Goal: Transaction & Acquisition: Purchase product/service

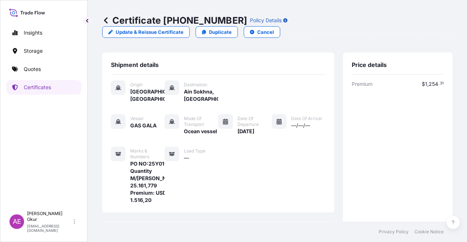
scroll to position [190, 0]
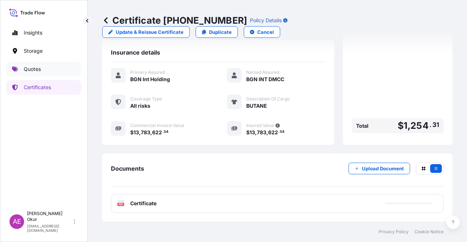
click at [50, 71] on link "Quotes" at bounding box center [43, 69] width 75 height 15
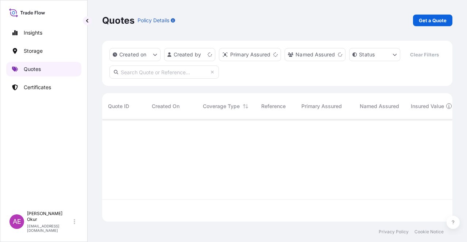
scroll to position [101, 344]
click at [439, 22] on p "Get a Quote" at bounding box center [433, 20] width 28 height 7
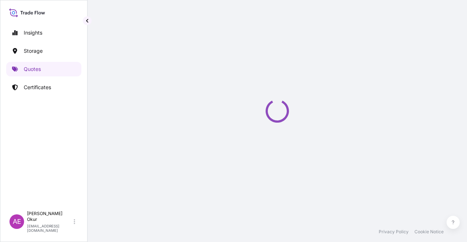
scroll to position [12, 0]
select select "Ocean Vessel"
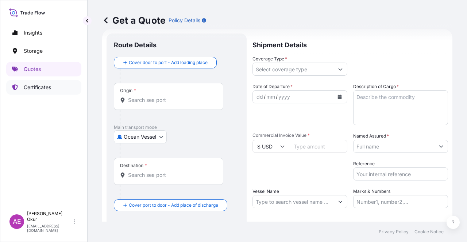
click at [20, 93] on link "Certificates" at bounding box center [43, 87] width 75 height 15
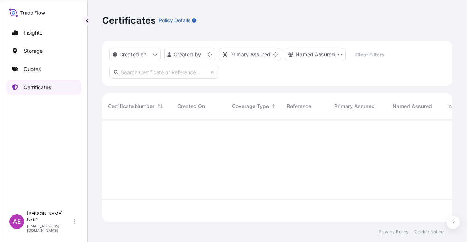
scroll to position [101, 344]
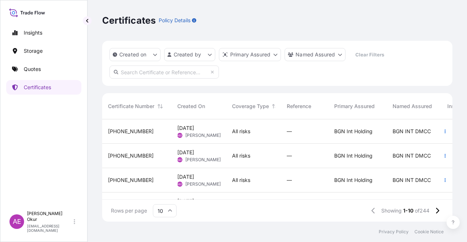
click at [124, 74] on input "text" at bounding box center [163, 72] width 109 height 13
paste input "[PHONE_NUMBER]"
type input "[PHONE_NUMBER]"
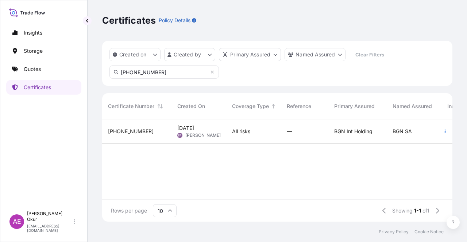
click at [160, 134] on div "[PHONE_NUMBER]" at bounding box center [137, 131] width 58 height 7
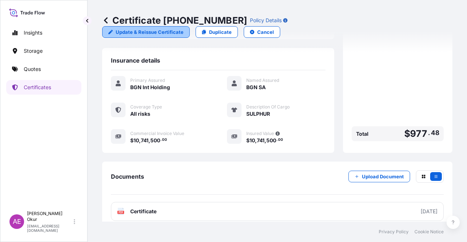
click at [183, 28] on p "Update & Reissue Certificate" at bounding box center [150, 31] width 68 height 7
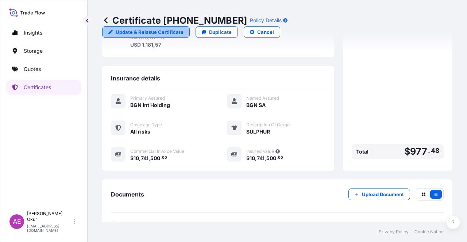
select select "Ocean Vessel"
select select "32026"
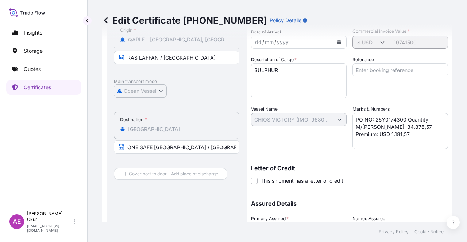
scroll to position [164, 0]
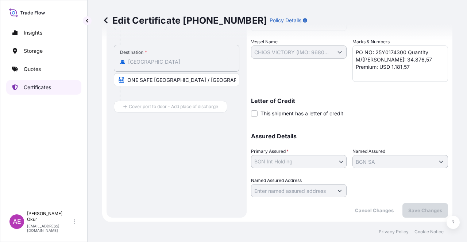
click at [47, 85] on p "Certificates" at bounding box center [37, 87] width 27 height 7
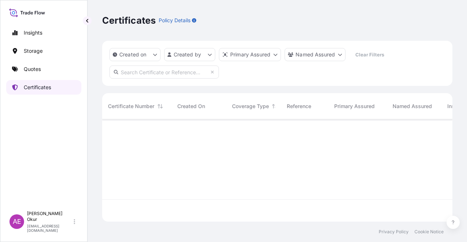
scroll to position [101, 344]
click at [142, 73] on input "text" at bounding box center [163, 72] width 109 height 13
paste input "[PHONE_NUMBER]"
type input "[PHONE_NUMBER]"
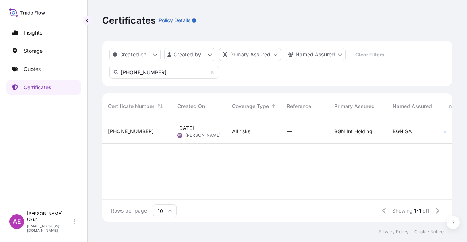
click at [212, 129] on span "[DATE] FA [PERSON_NAME]" at bounding box center [198, 132] width 43 height 14
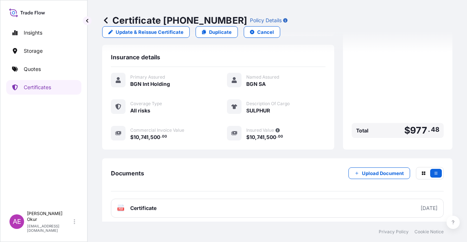
scroll to position [191, 0]
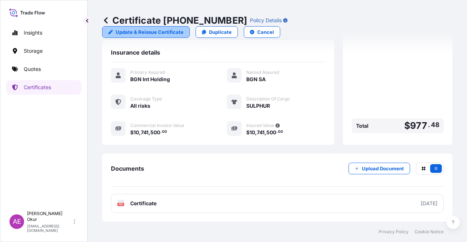
click at [190, 26] on link "Update & Reissue Certificate" at bounding box center [145, 32] width 87 height 12
select select "Ocean Vessel"
select select "32026"
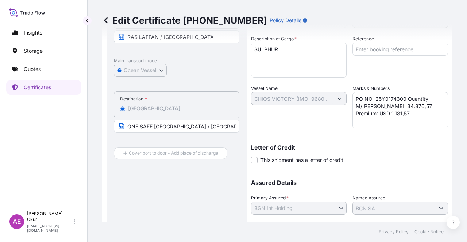
scroll to position [164, 0]
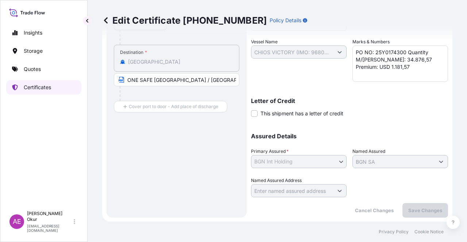
click at [47, 88] on p "Certificates" at bounding box center [37, 87] width 27 height 7
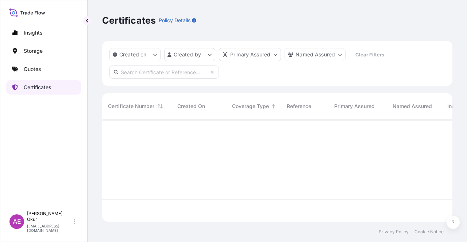
scroll to position [101, 344]
click at [144, 69] on input "text" at bounding box center [163, 72] width 109 height 13
paste input "[PHONE_NUMBER]"
type input "[PHONE_NUMBER]"
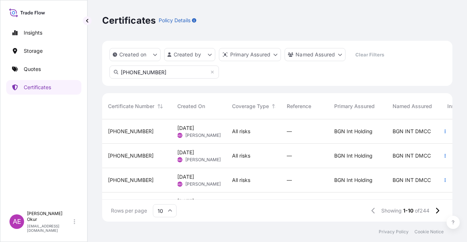
click at [163, 72] on input "[PHONE_NUMBER]" at bounding box center [163, 72] width 109 height 13
drag, startPoint x: 164, startPoint y: 72, endPoint x: 92, endPoint y: 91, distance: 75.0
click at [100, 88] on div "Certificates Policy Details Created on Created by Primary Assured Named Assured…" at bounding box center [276, 111] width 379 height 222
paste input "[PHONE_NUMBER]"
type input "[PHONE_NUMBER]"
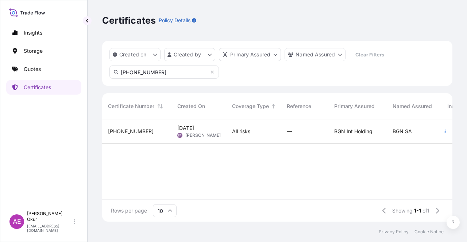
click at [178, 138] on div "FA [PERSON_NAME]" at bounding box center [198, 136] width 43 height 6
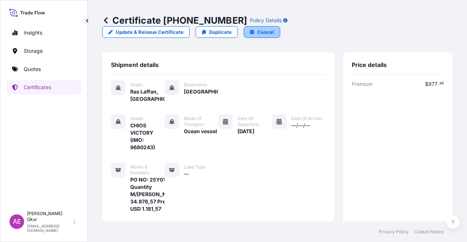
click at [274, 28] on p "Cancel" at bounding box center [265, 31] width 17 height 7
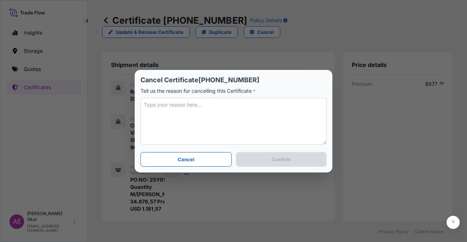
click at [218, 102] on textarea at bounding box center [233, 121] width 186 height 47
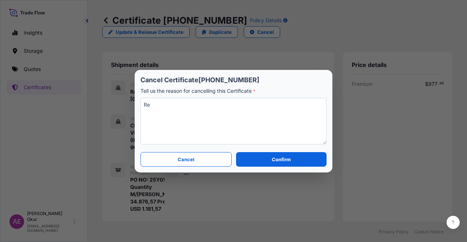
type textarea "R"
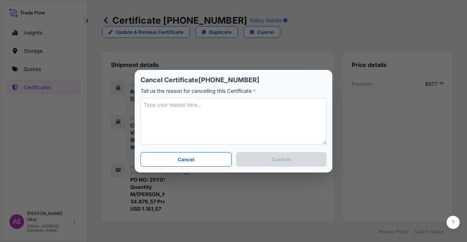
type textarea "w"
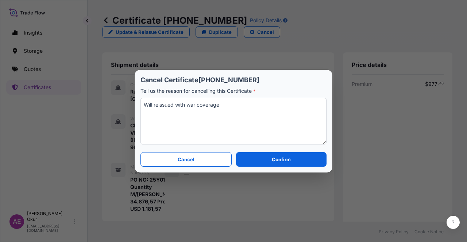
click at [172, 105] on textarea "Will reissued with war coverage" at bounding box center [233, 121] width 186 height 47
click at [152, 103] on textarea "Will reissue with war coverage" at bounding box center [233, 121] width 186 height 47
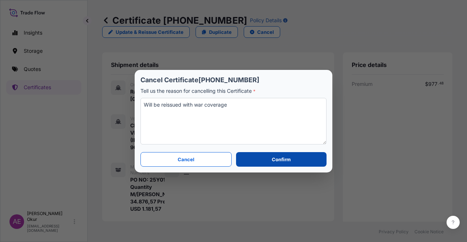
type textarea "Will be reissued with war coverage"
click at [267, 161] on button "Confirm" at bounding box center [281, 159] width 90 height 15
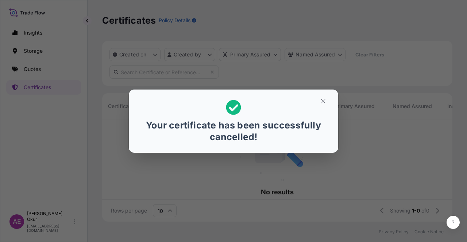
scroll to position [6, 6]
click at [326, 99] on icon "button" at bounding box center [323, 101] width 7 height 7
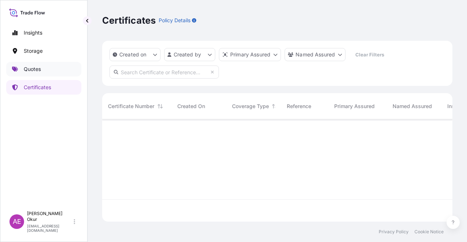
click at [49, 65] on link "Quotes" at bounding box center [43, 69] width 75 height 15
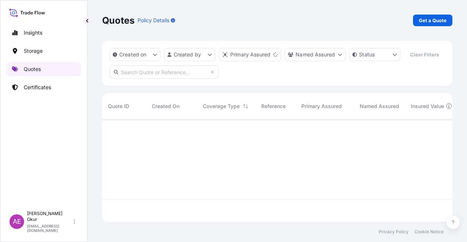
scroll to position [101, 344]
click at [435, 21] on p "Get a Quote" at bounding box center [433, 20] width 28 height 7
select select "Ocean Vessel"
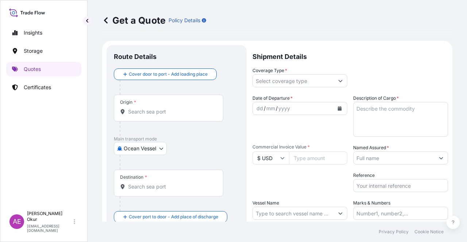
scroll to position [12, 0]
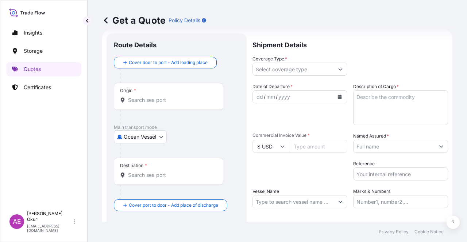
click at [160, 101] on input "Origin *" at bounding box center [171, 100] width 86 height 7
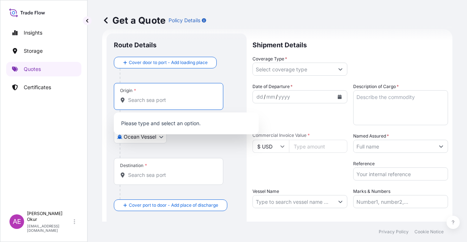
paste input "RAS LAFFAN"
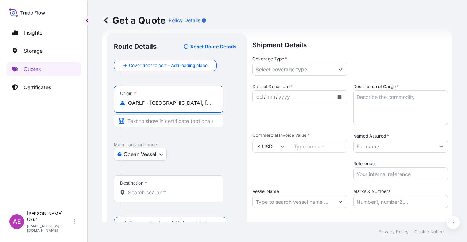
type input "QARLF - [GEOGRAPHIC_DATA], [GEOGRAPHIC_DATA]"
click at [149, 117] on input "Text to appear on certificate" at bounding box center [168, 120] width 109 height 13
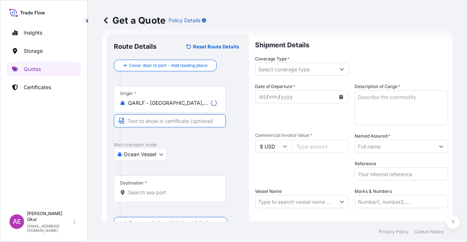
paste input "RAS LAFFAN"
type input "RAS LAFFAN / [GEOGRAPHIC_DATA]"
click at [155, 195] on input "Destination *" at bounding box center [171, 192] width 86 height 7
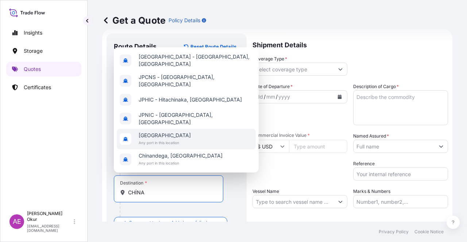
click at [153, 139] on span "[GEOGRAPHIC_DATA]" at bounding box center [165, 135] width 52 height 7
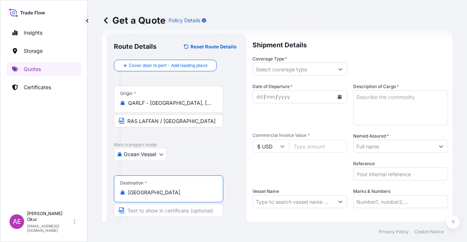
type input "[GEOGRAPHIC_DATA]"
click at [150, 207] on input "Text to appear on certificate" at bounding box center [168, 210] width 109 height 13
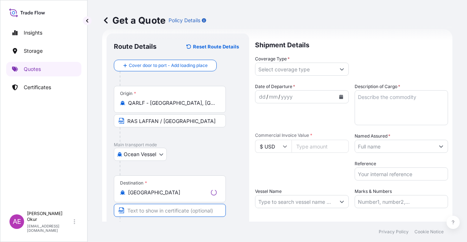
paste input "ONE SAFE [GEOGRAPHIC_DATA]"
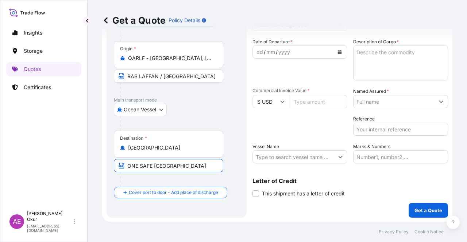
scroll to position [0, 0]
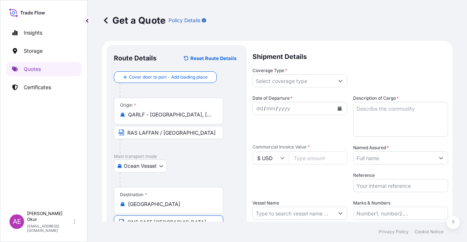
type input "ONE SAFE [GEOGRAPHIC_DATA]"
click at [280, 84] on input "Coverage Type *" at bounding box center [293, 80] width 81 height 13
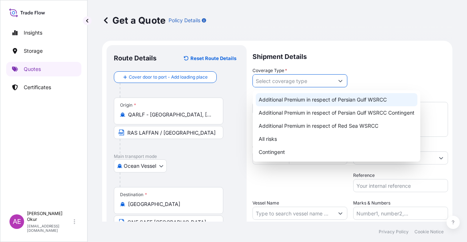
click at [308, 104] on div "Additional Premium in respect of Persian Gulf WSRCC" at bounding box center [337, 99] width 162 height 13
type input "Additional Premium in respect of Persian Gulf WSRCC"
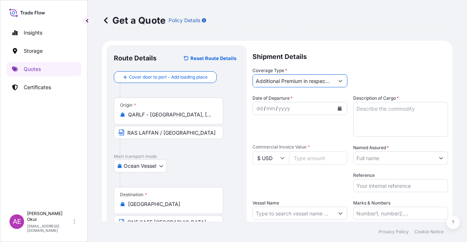
click at [259, 107] on div "dd" at bounding box center [260, 108] width 8 height 9
click at [258, 109] on div "dd" at bounding box center [260, 108] width 8 height 9
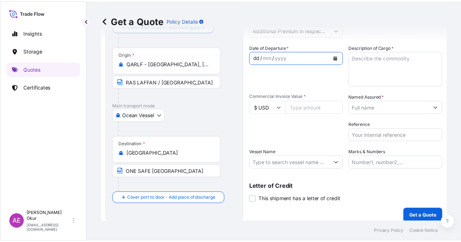
scroll to position [57, 0]
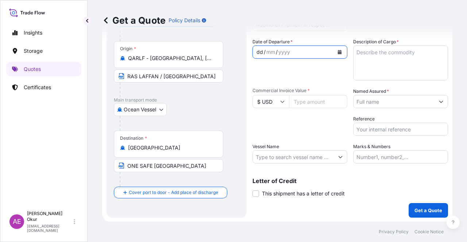
click at [309, 94] on div "Commercial Invoice Value * $ USD" at bounding box center [299, 98] width 95 height 20
click at [309, 99] on input "Commercial Invoice Value *" at bounding box center [318, 101] width 58 height 13
paste input "10741500"
type input "10741500"
click at [368, 63] on textarea "Description of Cargo *" at bounding box center [400, 63] width 95 height 35
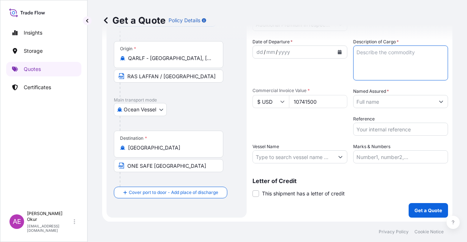
paste textarea "SULPHUR"
type textarea "SULPHUR"
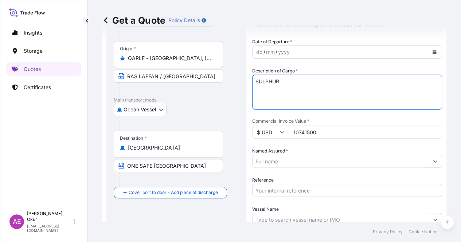
click at [390, 155] on input "Named Assured *" at bounding box center [341, 161] width 176 height 13
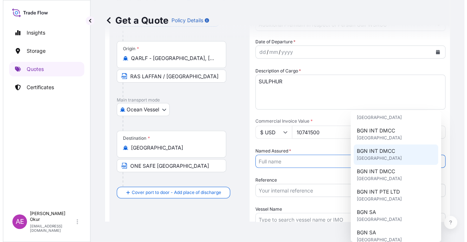
scroll to position [146, 0]
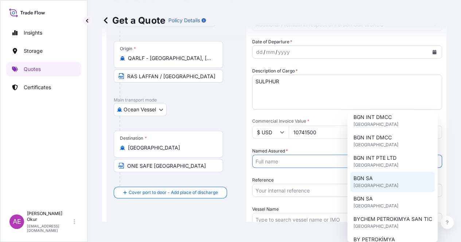
click at [379, 179] on div "BGN SA [GEOGRAPHIC_DATA]" at bounding box center [392, 182] width 85 height 20
type input "BGN SA"
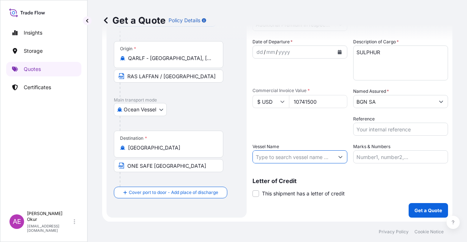
click at [280, 159] on input "Vessel Name" at bounding box center [293, 157] width 81 height 13
paste input "CHIOS VICTORY"
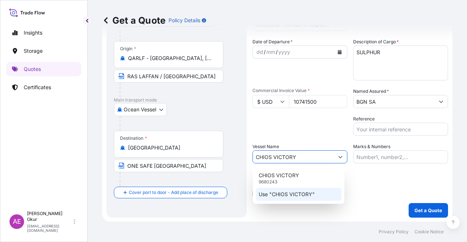
click at [292, 195] on p "Use "CHIOS VICTORY"" at bounding box center [286, 194] width 56 height 7
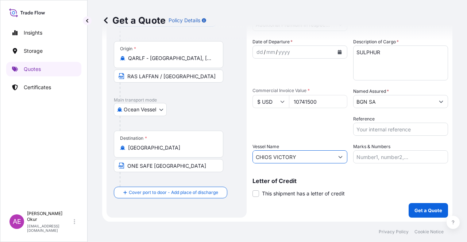
type input "CHIOS VICTORY"
click at [370, 164] on div "Shipment Details Coverage Type * Additional Premium in respect of Persian Gulf …" at bounding box center [349, 103] width 195 height 229
click at [371, 153] on input "Marks & Numbers" at bounding box center [400, 157] width 95 height 13
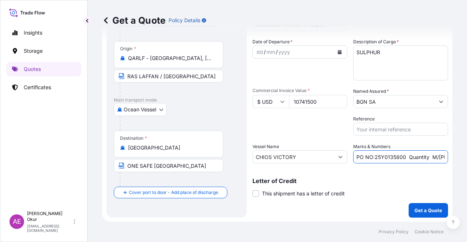
drag, startPoint x: 372, startPoint y: 157, endPoint x: 402, endPoint y: 159, distance: 30.7
click at [402, 159] on input "PO NO:25Y0135800 Quantity M/[PERSON_NAME]: 495,000 Premium: USD 57,03" at bounding box center [400, 157] width 95 height 13
paste input "74300"
drag, startPoint x: 421, startPoint y: 156, endPoint x: 446, endPoint y: 153, distance: 25.6
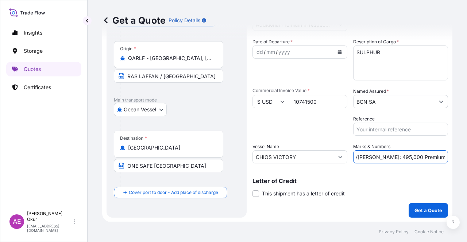
click at [446, 153] on div "Get a Quote Policy Details Route Details Reset Route Details Cover door to port…" at bounding box center [276, 111] width 379 height 222
click at [409, 159] on input "PO NO:25Y0174300 Quantity M/[PERSON_NAME]: 495,000 Premium: USD 57,03" at bounding box center [400, 157] width 95 height 13
click at [372, 155] on input "PO NO:25Y0174300 Quantity M/[PERSON_NAME]: 495,000 Premium: USD 57,03" at bounding box center [400, 157] width 95 height 13
drag, startPoint x: 369, startPoint y: 155, endPoint x: 388, endPoint y: 156, distance: 18.2
click at [388, 156] on input "PO NO:25Y0174300 Quantity M/[PERSON_NAME]: 495,000 Premium: USD 57,03" at bounding box center [400, 157] width 95 height 13
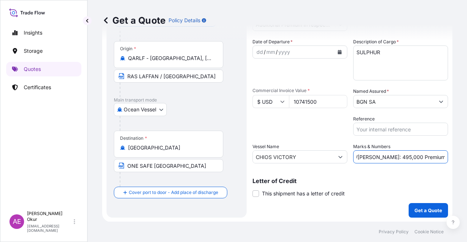
paste input "34.876,57"
drag, startPoint x: 431, startPoint y: 157, endPoint x: 466, endPoint y: 157, distance: 35.4
click at [466, 157] on div "Get a Quote Policy Details Route Details Reset Route Details Cover door to port…" at bounding box center [276, 111] width 379 height 222
click at [415, 156] on input "PO NO:25Y0174300 Quantity M/[PERSON_NAME]: 34.876,57 Premium: USD 57,03" at bounding box center [400, 157] width 95 height 13
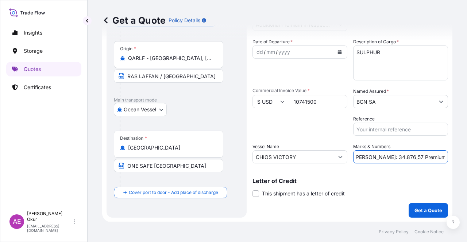
drag, startPoint x: 426, startPoint y: 156, endPoint x: 464, endPoint y: 157, distance: 38.7
click at [464, 157] on div "Get a Quote Policy Details Route Details Reset Route Details Cover door to port…" at bounding box center [276, 111] width 379 height 222
paste input "2.255,72"
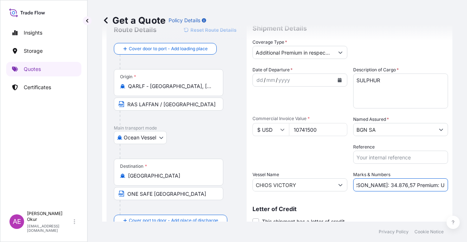
scroll to position [57, 0]
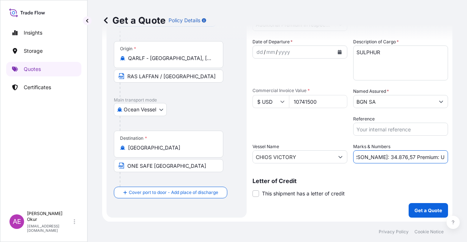
type input "PO NO:25Y0174300 Quantity M/[PERSON_NAME]: 34.876,57 Premium: USD 2.255,72"
drag, startPoint x: 373, startPoint y: 164, endPoint x: 368, endPoint y: 160, distance: 5.7
click at [368, 160] on div "Shipment Details Coverage Type * Additional Premium in respect of Persian Gulf …" at bounding box center [349, 103] width 195 height 229
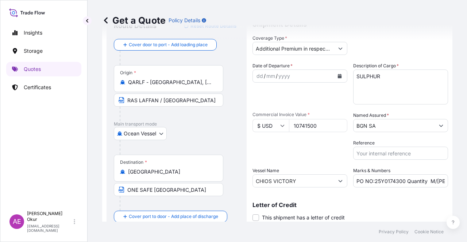
scroll to position [57, 0]
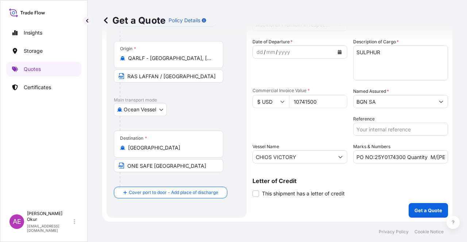
click at [419, 211] on p "Get a Quote" at bounding box center [428, 210] width 28 height 7
click at [258, 49] on div "dd" at bounding box center [260, 52] width 8 height 9
click at [257, 51] on div "dd" at bounding box center [260, 52] width 8 height 9
click at [427, 207] on p "Get a Quote" at bounding box center [428, 210] width 28 height 7
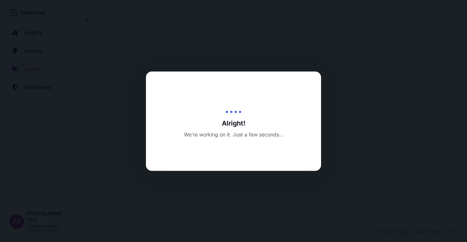
select select "Ocean Vessel"
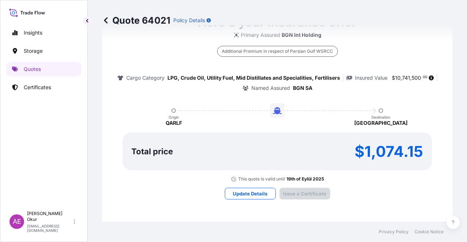
type input "[DATE]"
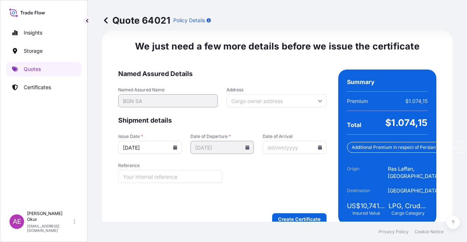
scroll to position [937, 0]
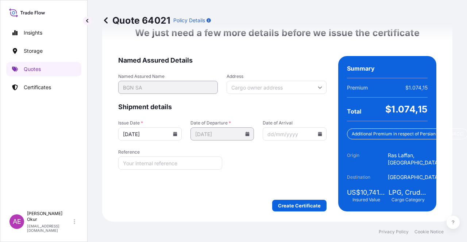
click at [296, 192] on form "Named Assured Details Named Assured Name BGN SA Address Shipment details Issue …" at bounding box center [222, 134] width 208 height 156
click at [296, 194] on form "Named Assured Details Named Assured Name BGN SA Address Shipment details Issue …" at bounding box center [222, 134] width 208 height 156
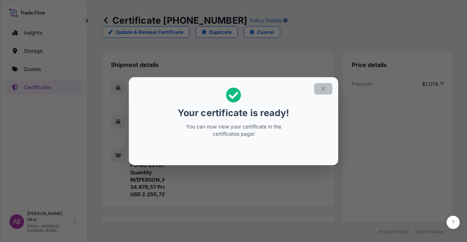
click at [322, 84] on button "button" at bounding box center [323, 89] width 18 height 12
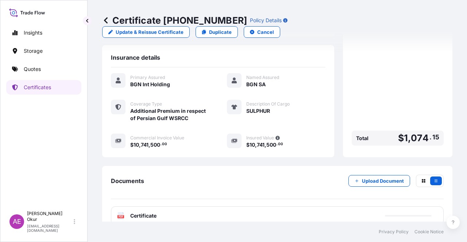
scroll to position [190, 0]
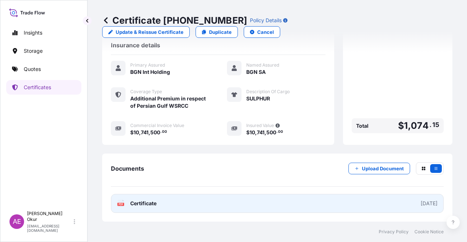
click at [203, 198] on link "PDF Certificate [DATE]" at bounding box center [277, 203] width 332 height 19
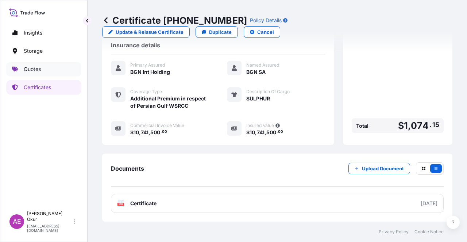
click at [47, 72] on link "Quotes" at bounding box center [43, 69] width 75 height 15
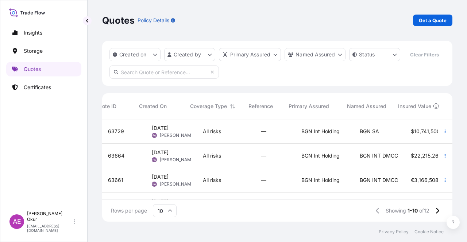
scroll to position [0, 304]
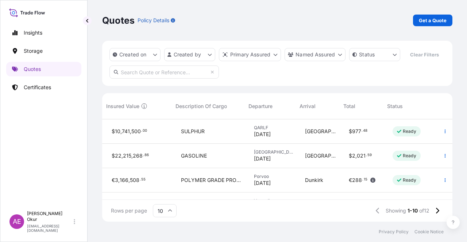
click at [420, 26] on div "Quotes Policy Details Get a Quote" at bounding box center [277, 20] width 350 height 41
click at [426, 18] on p "Get a Quote" at bounding box center [433, 20] width 28 height 7
select select "Ocean Vessel"
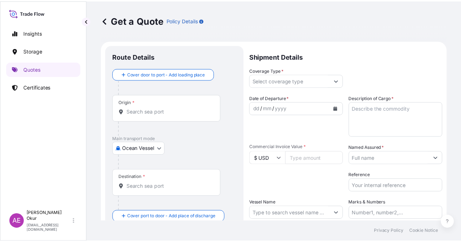
scroll to position [12, 0]
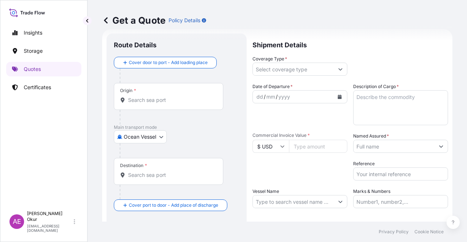
click at [147, 95] on div "Origin *" at bounding box center [168, 96] width 109 height 27
click at [147, 97] on input "Origin *" at bounding box center [171, 100] width 86 height 7
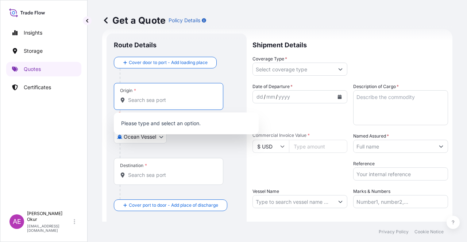
click at [159, 88] on div "Origin *" at bounding box center [168, 96] width 109 height 27
click at [159, 97] on input "Origin * Please select an origin" at bounding box center [171, 100] width 86 height 7
paste input "AL-JUBAIL"
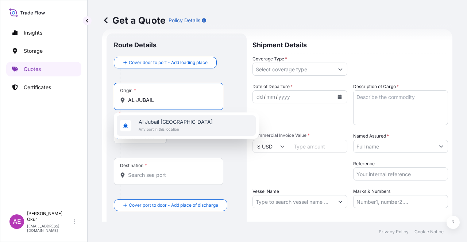
click at [177, 118] on div "[GEOGRAPHIC_DATA] [GEOGRAPHIC_DATA] Any port in this location" at bounding box center [186, 126] width 139 height 20
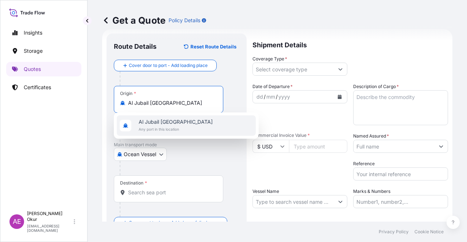
type input "Al Jubail [GEOGRAPHIC_DATA]"
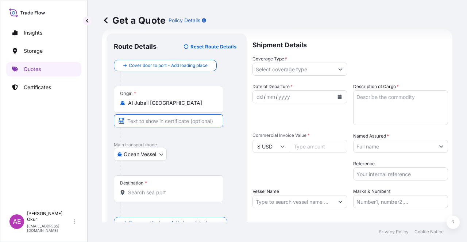
click at [168, 118] on input "Text to appear on certificate" at bounding box center [168, 120] width 109 height 13
paste input "AL-JUBAIL"
type input "AL-JUBAIL / [GEOGRAPHIC_DATA]"
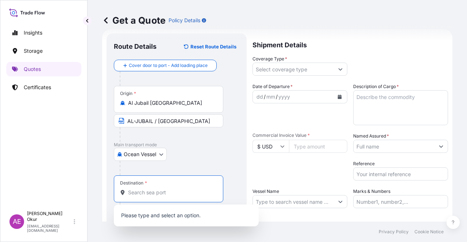
click at [156, 194] on input "Destination *" at bounding box center [171, 192] width 86 height 7
paste input "IZMIR"
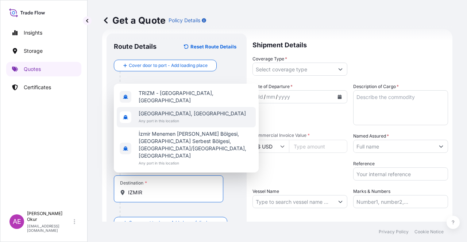
click at [166, 117] on span "[GEOGRAPHIC_DATA], [GEOGRAPHIC_DATA]" at bounding box center [192, 113] width 107 height 7
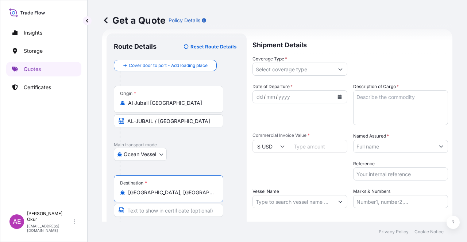
type input "[GEOGRAPHIC_DATA], [GEOGRAPHIC_DATA]"
click at [155, 213] on input "Text to appear on certificate" at bounding box center [168, 210] width 109 height 13
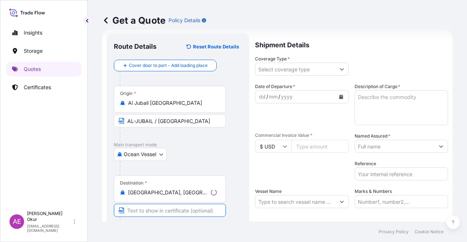
paste input "IZMIR"
type input "IZMIR /[GEOGRAPHIC_DATA]"
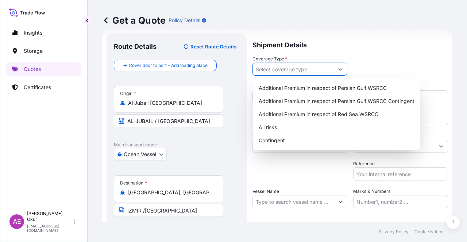
click at [296, 71] on input "Coverage Type *" at bounding box center [293, 69] width 81 height 13
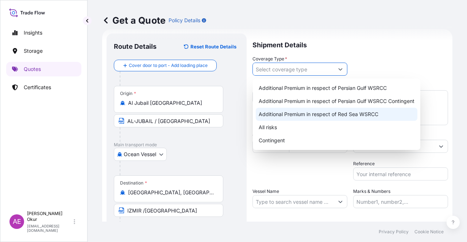
click at [304, 113] on div "Additional Premium in respect of Red Sea WSRCC" at bounding box center [337, 114] width 162 height 13
type input "Additional Premium in respect of Red Sea WSRCC"
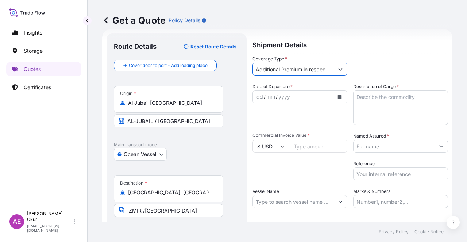
click at [276, 97] on div "/" at bounding box center [277, 97] width 2 height 9
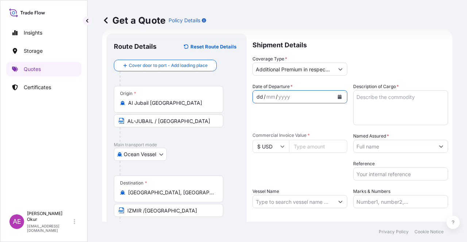
click at [256, 97] on div "dd" at bounding box center [260, 97] width 8 height 9
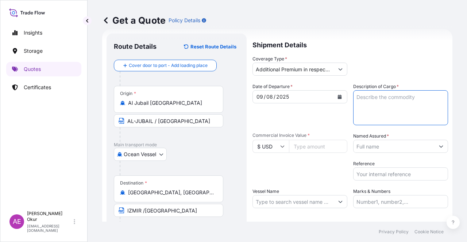
click at [381, 117] on textarea "Description of Cargo *" at bounding box center [400, 107] width 95 height 35
paste textarea "POLYPROPYLENE HOMOPOLYMER (H3030T)"
type textarea "POLYPROPYLENE HOMOPOLYMER (H3030T)"
click at [315, 144] on input "Commercial Invoice Value *" at bounding box center [318, 146] width 58 height 13
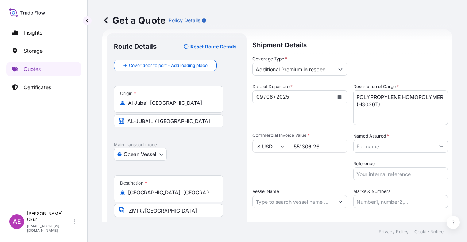
type input "551306.26"
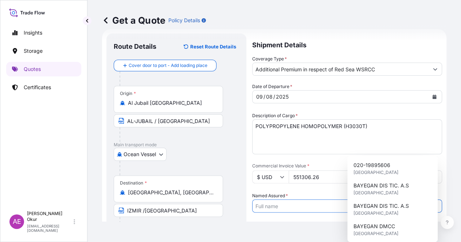
click at [398, 200] on input "Named Assured *" at bounding box center [341, 206] width 176 height 13
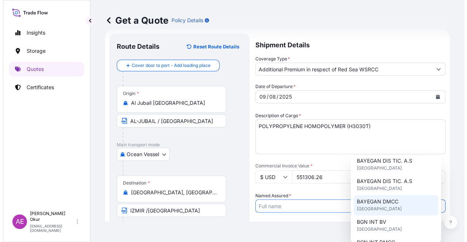
scroll to position [36, 0]
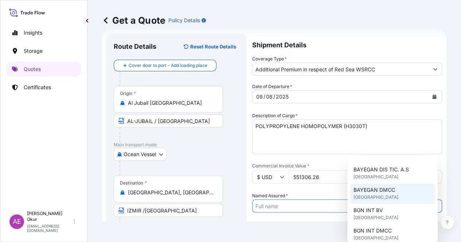
click at [381, 194] on span "[GEOGRAPHIC_DATA]" at bounding box center [375, 197] width 45 height 7
type input "BAYEGAN DMCC"
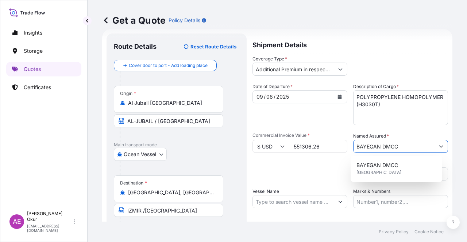
click at [297, 195] on div "Vessel Name" at bounding box center [299, 198] width 95 height 20
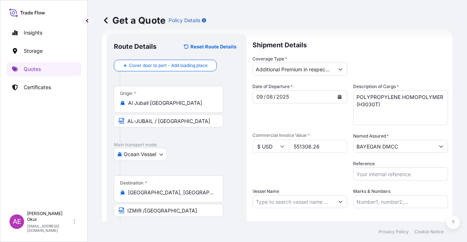
click at [297, 202] on input "Vessel Name" at bounding box center [293, 201] width 81 height 13
paste input "CMA CGM DIAMOND"
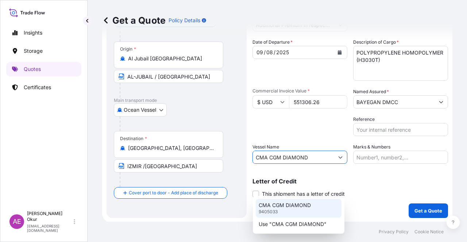
scroll to position [57, 0]
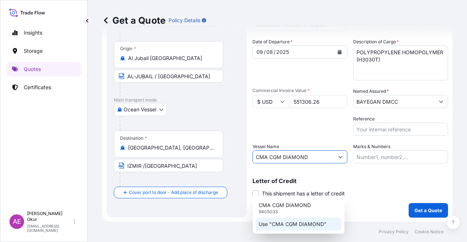
click at [287, 225] on p "Use "CMA CGM DIAMOND"" at bounding box center [292, 224] width 68 height 7
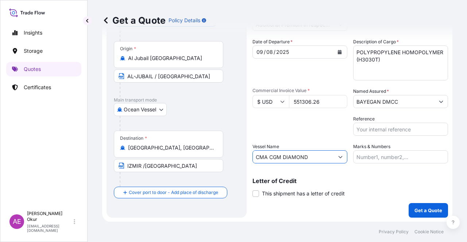
type input "CMA CGM DIAMOND"
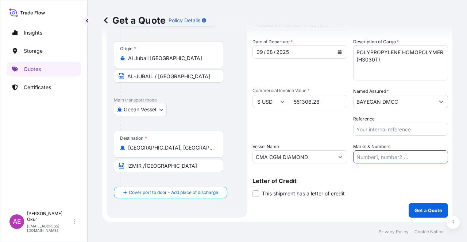
click at [383, 157] on input "Marks & Numbers" at bounding box center [400, 157] width 95 height 13
drag, startPoint x: 372, startPoint y: 157, endPoint x: 401, endPoint y: 158, distance: 28.8
click at [401, 158] on input "PO NO:25Y0135800 Quantity M/[PERSON_NAME]: 495,000 Premium: USD 57,03" at bounding box center [400, 157] width 95 height 13
paste input "657"
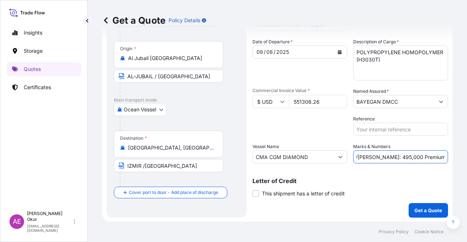
drag, startPoint x: 429, startPoint y: 153, endPoint x: 455, endPoint y: 152, distance: 25.5
click at [455, 152] on div "Get a Quote Policy Details Route Details Reset Route Details Cover door to port…" at bounding box center [276, 111] width 379 height 222
click at [401, 152] on input "PO NO:25Y0165700 Quantity M/[PERSON_NAME]: 495,000 Premium: USD 57,03" at bounding box center [400, 157] width 95 height 13
drag, startPoint x: 437, startPoint y: 158, endPoint x: 466, endPoint y: 159, distance: 29.6
click at [466, 159] on div "Get a Quote Policy Details Route Details Reset Route Details Cover door to port…" at bounding box center [276, 111] width 379 height 222
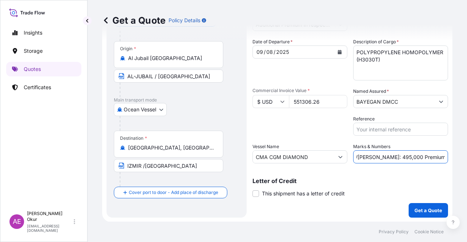
click at [421, 157] on input "PO NO:25Y0165700 Quantity M/[PERSON_NAME]: 495,000 Premium: USD 57,03" at bounding box center [400, 157] width 95 height 13
drag, startPoint x: 426, startPoint y: 156, endPoint x: 456, endPoint y: 155, distance: 29.9
click at [455, 155] on div "Get a Quote Policy Details Route Details Reset Route Details Cover door to port…" at bounding box center [276, 111] width 379 height 222
paste input "1207,91"
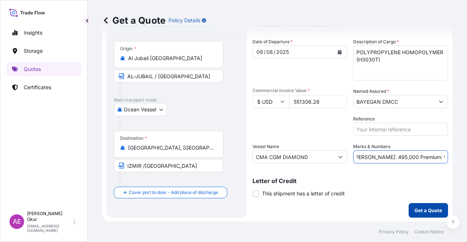
type input "PO NO:25Y0165700 Quantity M/[PERSON_NAME]: 495,000 Premium: USD 1207,91"
click at [429, 207] on p "Get a Quote" at bounding box center [428, 210] width 28 height 7
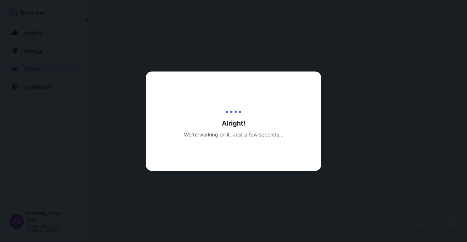
select select "Ocean Vessel"
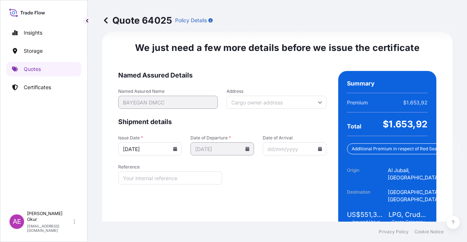
scroll to position [932, 0]
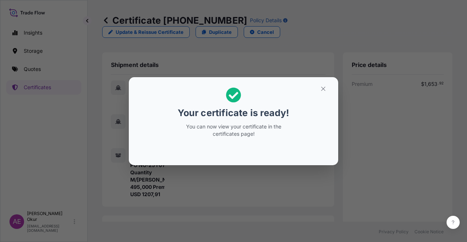
click at [320, 79] on section "Your certificate is ready! You can now view your certificate in the certificate…" at bounding box center [233, 121] width 209 height 88
click at [319, 85] on button "button" at bounding box center [323, 89] width 18 height 12
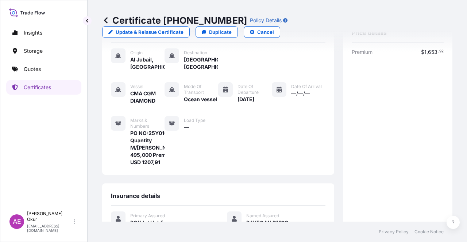
scroll to position [190, 0]
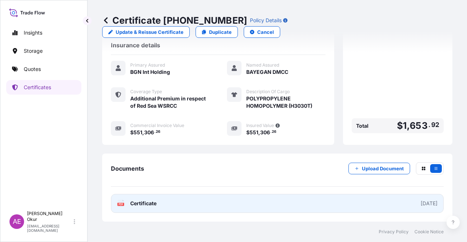
click at [149, 205] on span "Certificate" at bounding box center [143, 203] width 26 height 7
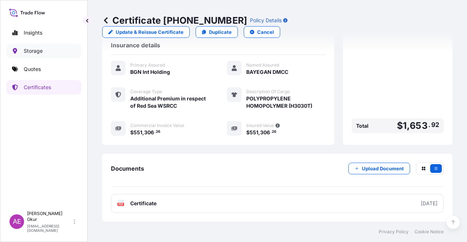
click at [52, 55] on link "Storage" at bounding box center [43, 51] width 75 height 15
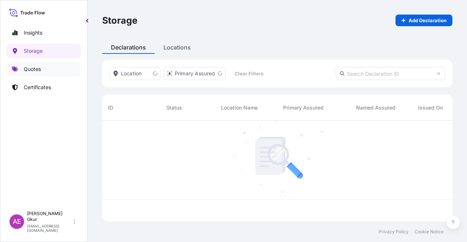
scroll to position [100, 344]
click at [51, 67] on link "Quotes" at bounding box center [43, 69] width 75 height 15
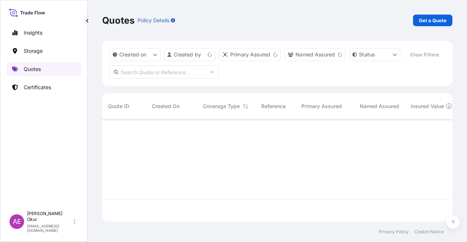
scroll to position [101, 344]
